Goal: Information Seeking & Learning: Learn about a topic

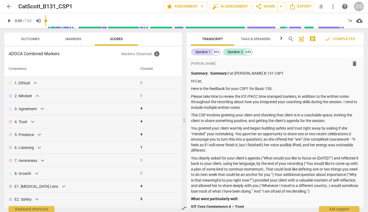
click at [9, 8] on span "arrow_back" at bounding box center [9, 6] width 6 height 6
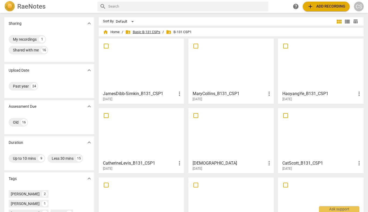
click at [160, 34] on span "folder_shared Basic B-131 CSPs" at bounding box center [142, 31] width 35 height 5
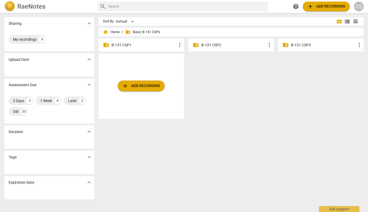
click at [174, 42] on p "B-131 CSP2" at bounding box center [233, 45] width 65 height 6
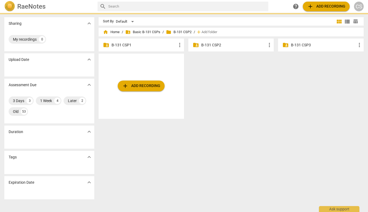
click at [174, 42] on p "B-131 CSP2" at bounding box center [233, 45] width 65 height 6
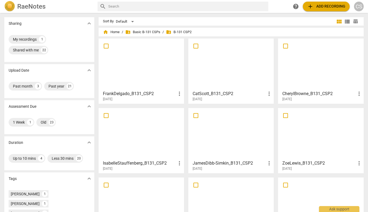
click at [174, 59] on div at bounding box center [231, 64] width 82 height 48
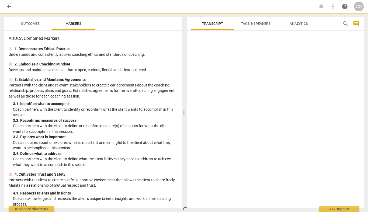
click at [174, 59] on div at bounding box center [275, 120] width 177 height 175
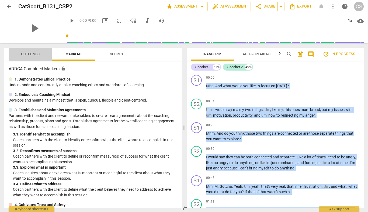
click at [41, 52] on span "Outcomes" at bounding box center [31, 54] width 32 height 7
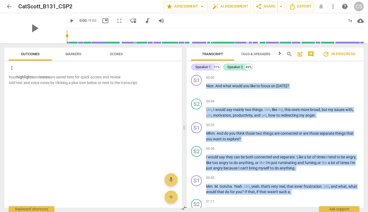
click at [125, 54] on span "Scores" at bounding box center [116, 54] width 26 height 7
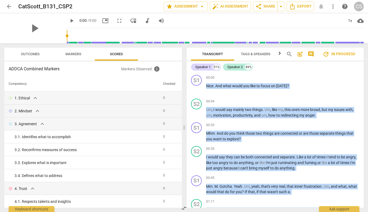
click at [9, 7] on span "arrow_back" at bounding box center [9, 6] width 6 height 6
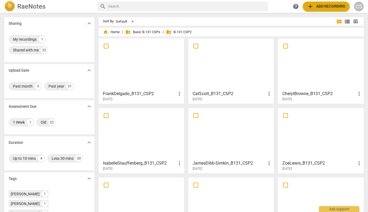
click at [174, 33] on span "folder_shared B-131 CSP2" at bounding box center [179, 31] width 26 height 5
click at [153, 32] on span "folder_shared Basic B-131 CSPs" at bounding box center [142, 31] width 35 height 5
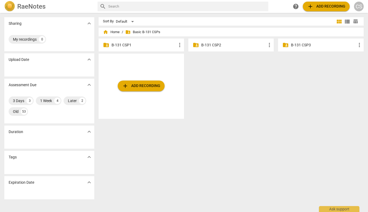
click at [174, 46] on p "B-131 CSP3" at bounding box center [323, 45] width 65 height 6
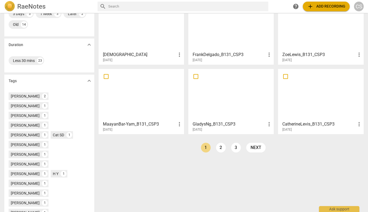
scroll to position [121, 0]
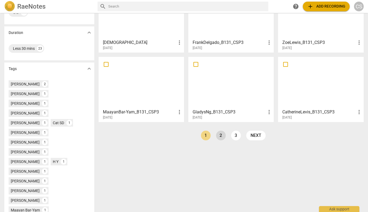
click at [174, 140] on link "2" at bounding box center [221, 136] width 10 height 10
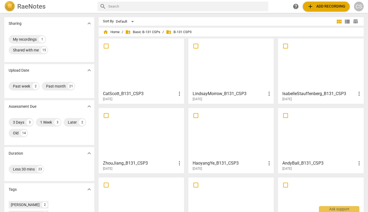
click at [123, 65] on div at bounding box center [141, 64] width 82 height 48
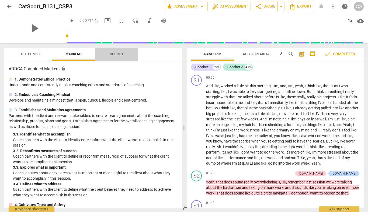
click at [113, 52] on span "Scores" at bounding box center [116, 54] width 13 height 4
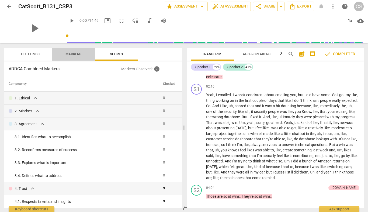
click at [53, 60] on button "Markers" at bounding box center [73, 54] width 43 height 13
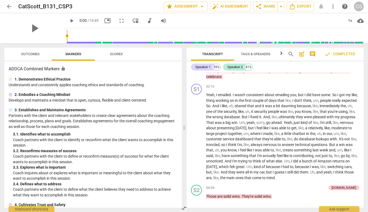
click at [32, 56] on span "Outcomes" at bounding box center [30, 54] width 19 height 4
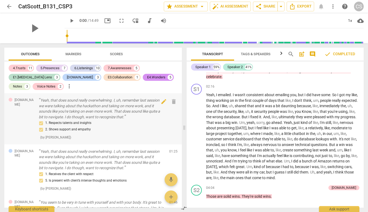
click at [77, 122] on div "1. Respects talents and insights 2. Shows support and empathy" at bounding box center [102, 126] width 126 height 13
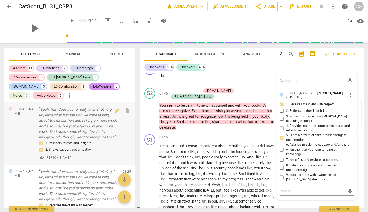
scroll to position [133, 0]
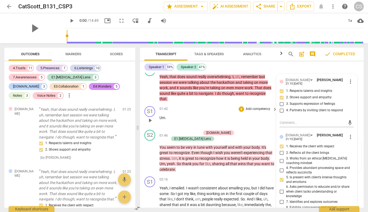
click at [174, 126] on div "01:42 + Add competency keyboard_arrow_right Um ." at bounding box center [218, 115] width 118 height 19
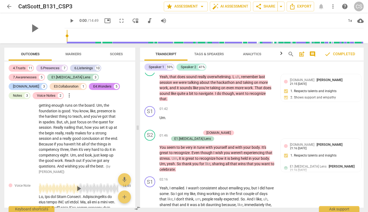
scroll to position [2301, 0]
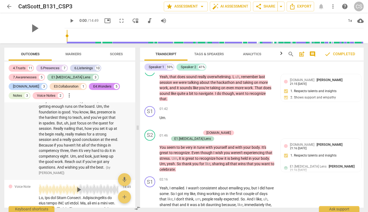
click at [78, 81] on span "play_arrow" at bounding box center [78, 76] width 9 height 9
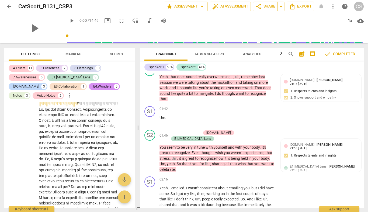
scroll to position [2392, 0]
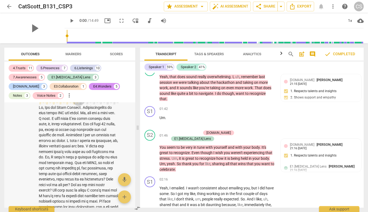
click at [73, 104] on span "play_arrow" at bounding box center [78, 99] width 13 height 9
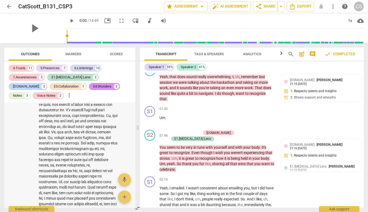
scroll to position [2406, 0]
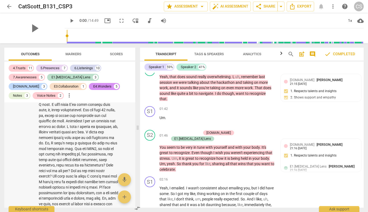
click at [77, 90] on span "play_arrow" at bounding box center [78, 85] width 9 height 9
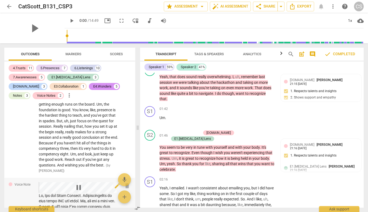
scroll to position [2250, 0]
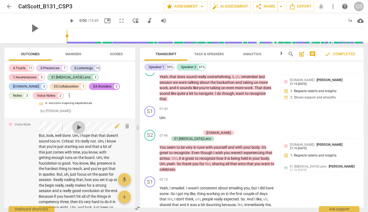
click at [78, 132] on span "play_arrow" at bounding box center [78, 127] width 9 height 9
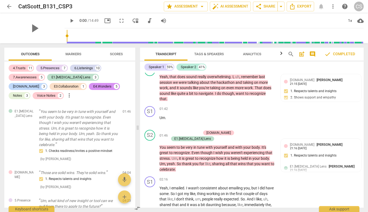
scroll to position [0, 0]
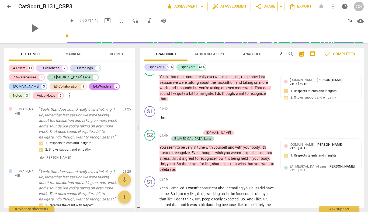
click at [103, 59] on button "Scores" at bounding box center [116, 54] width 43 height 13
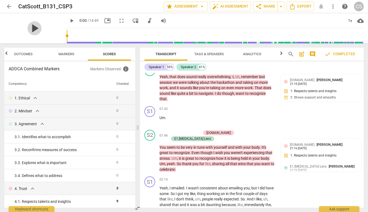
click at [28, 35] on span "play_arrow" at bounding box center [34, 28] width 14 height 14
click at [38, 46] on div "Outcomes Markers Scores ADDCA Combined Markers Markers Observed : info Competen…" at bounding box center [68, 127] width 137 height 169
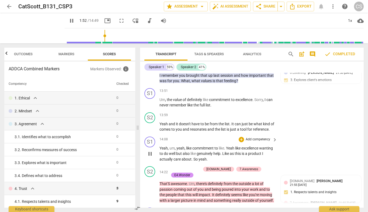
scroll to position [2000, 0]
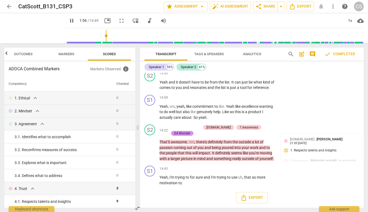
type input "117"
click at [12, 9] on span "arrow_back" at bounding box center [9, 6] width 6 height 6
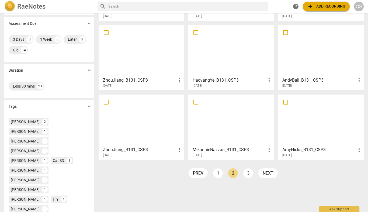
scroll to position [82, 0]
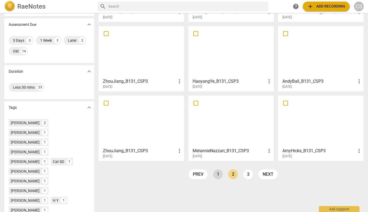
click at [174, 175] on link "1" at bounding box center [218, 174] width 10 height 10
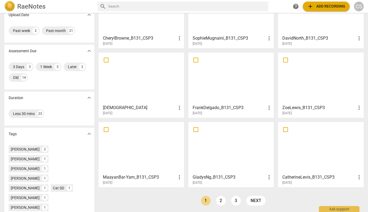
scroll to position [56, 0]
click at [174, 103] on div "ZoeLewis_B131_CSP3 more_vert [DATE]" at bounding box center [321, 108] width 82 height 13
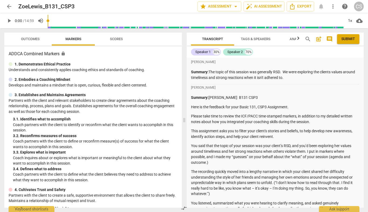
click at [94, 41] on span "Markers" at bounding box center [73, 39] width 43 height 7
click at [105, 42] on span "Scores" at bounding box center [116, 39] width 26 height 7
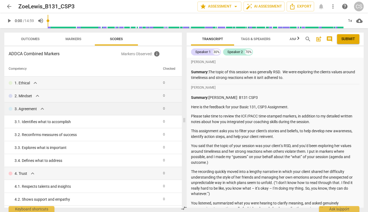
click at [46, 109] on div "3. Agreement expand_more" at bounding box center [84, 109] width 150 height 6
click at [44, 109] on span "expand_more" at bounding box center [42, 109] width 6 height 6
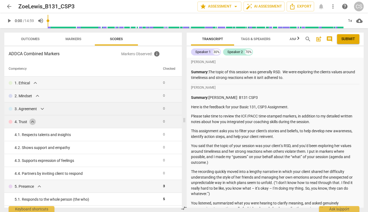
click at [35, 124] on span "expand_more" at bounding box center [32, 122] width 6 height 6
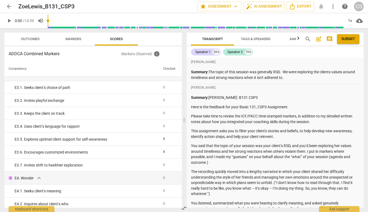
scroll to position [971, 0]
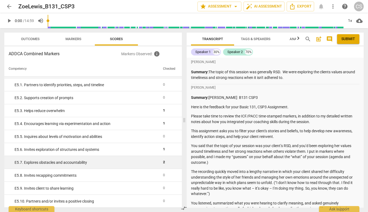
click at [100, 159] on td "E5. 7. Explores obstacles and accountability" at bounding box center [82, 162] width 157 height 13
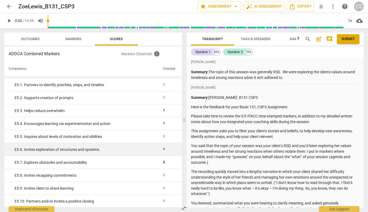
click at [100, 153] on td "E5. 6. Invites exploration of structures and systems" at bounding box center [82, 149] width 157 height 13
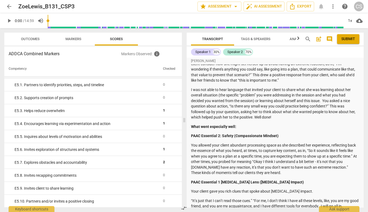
scroll to position [0, 0]
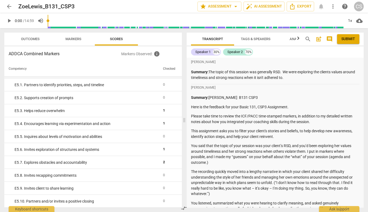
click at [174, 40] on span "Tags & Speakers" at bounding box center [256, 39] width 30 height 4
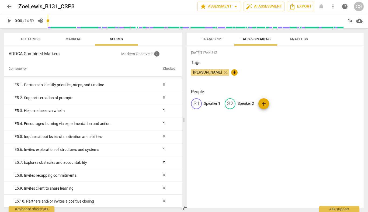
click at [174, 43] on button "Analytics" at bounding box center [298, 39] width 43 height 13
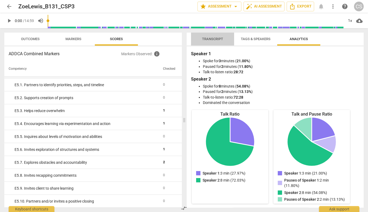
click at [174, 39] on span "Transcript" at bounding box center [212, 39] width 43 height 7
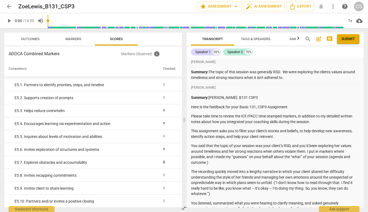
click at [32, 33] on button "Outcomes" at bounding box center [30, 39] width 43 height 13
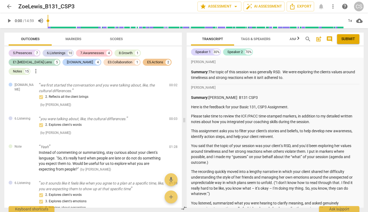
click at [71, 41] on span "Markers" at bounding box center [73, 39] width 29 height 7
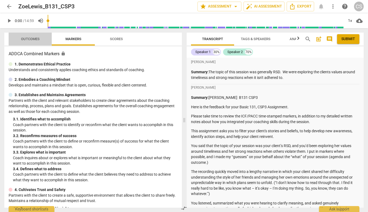
click at [43, 37] on span "Outcomes" at bounding box center [31, 39] width 32 height 7
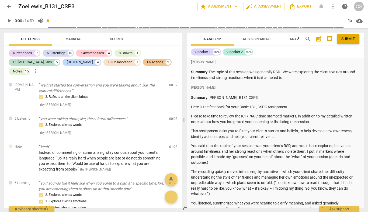
click at [60, 38] on span "Markers" at bounding box center [73, 39] width 29 height 7
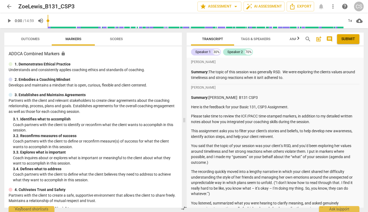
click at [33, 37] on span "Outcomes" at bounding box center [31, 39] width 32 height 7
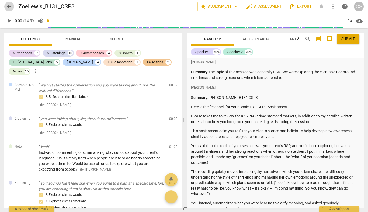
click at [6, 6] on span "arrow_back" at bounding box center [9, 6] width 6 height 6
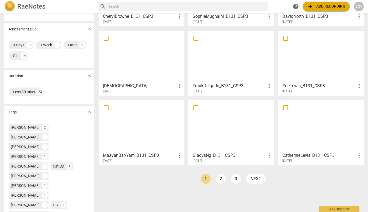
scroll to position [79, 0]
